Goal: Find specific page/section: Find specific page/section

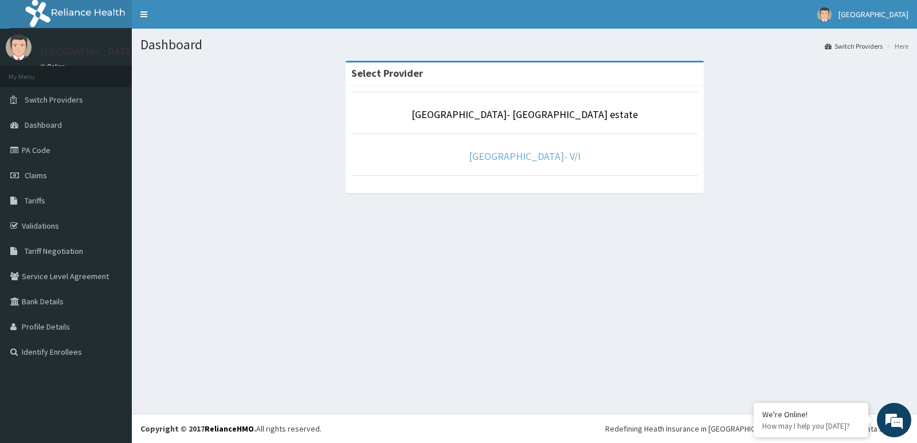
click at [535, 160] on link "[GEOGRAPHIC_DATA]- V/I" at bounding box center [525, 156] width 112 height 13
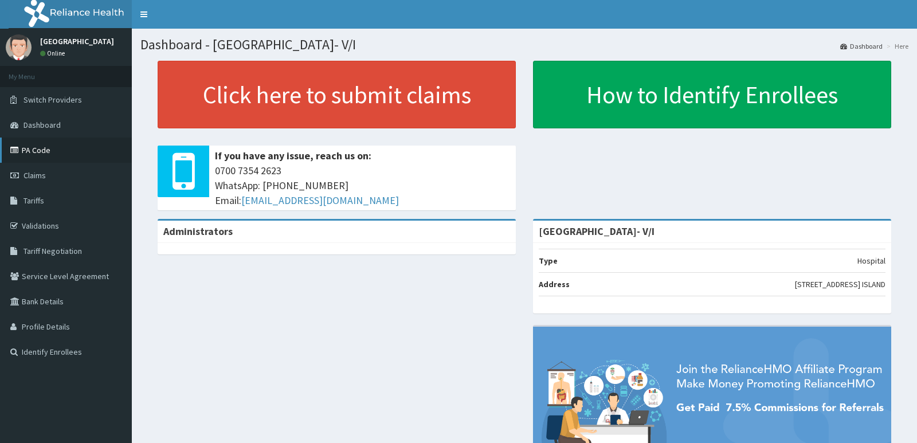
click at [28, 149] on link "PA Code" at bounding box center [66, 149] width 132 height 25
